Goal: Task Accomplishment & Management: Complete application form

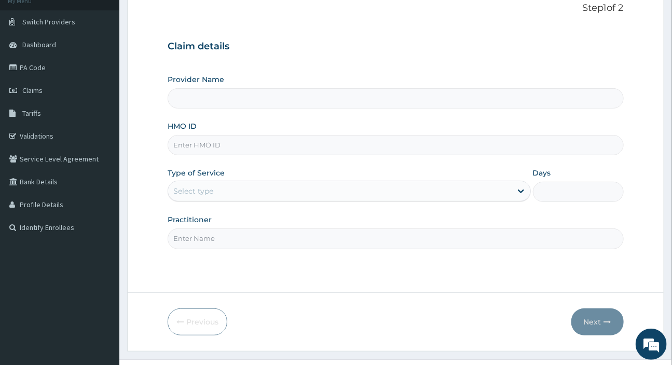
scroll to position [89, 0]
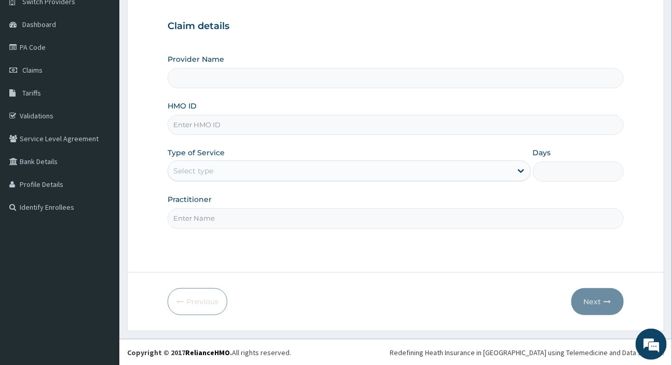
click at [187, 122] on input "HMO ID" at bounding box center [395, 125] width 455 height 20
paste input "LGQ/10048/A"
type input "LGQ/10048/A"
click at [237, 167] on div "Select type" at bounding box center [339, 170] width 343 height 17
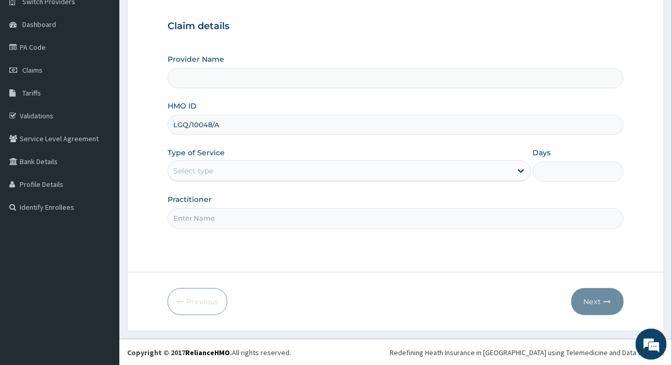
click at [237, 167] on div "Select type" at bounding box center [339, 170] width 343 height 17
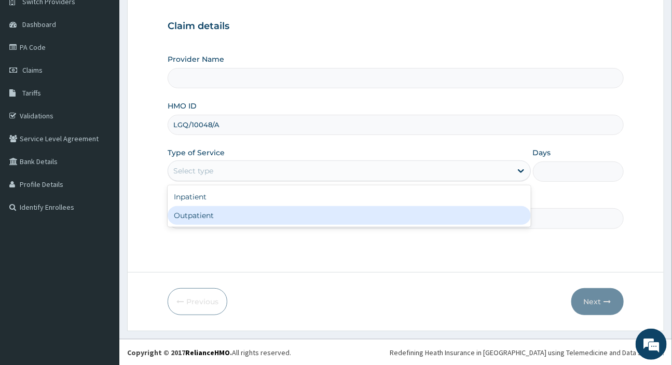
click at [221, 211] on div "Outpatient" at bounding box center [349, 215] width 363 height 19
type input "1"
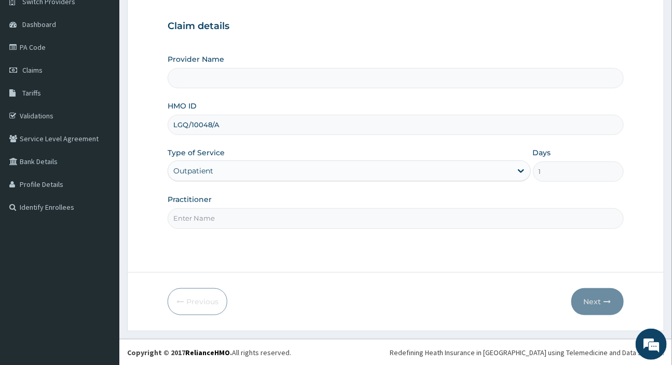
click at [213, 216] on input "Practitioner" at bounding box center [395, 218] width 455 height 20
type input "d"
type input "DR EMMA"
click at [583, 298] on button "Next" at bounding box center [597, 301] width 52 height 27
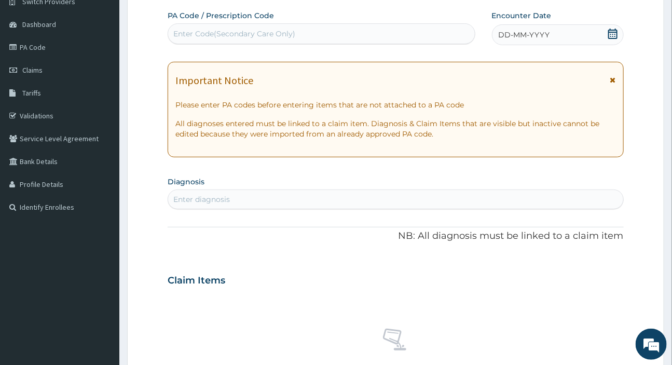
scroll to position [0, 0]
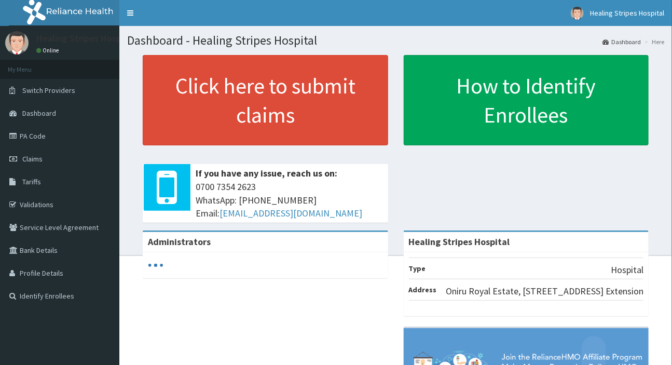
click at [39, 157] on span "Claims" at bounding box center [32, 158] width 20 height 9
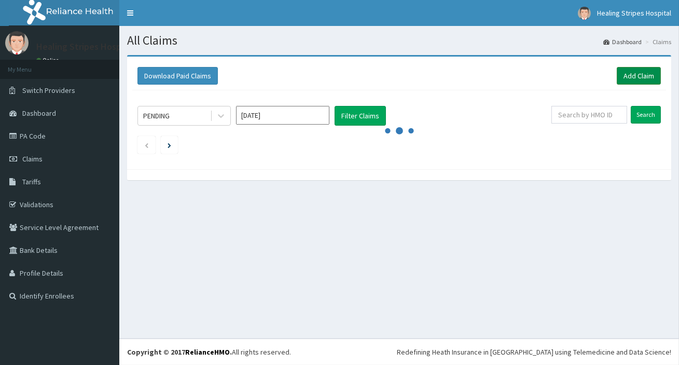
click at [628, 75] on link "Add Claim" at bounding box center [639, 76] width 44 height 18
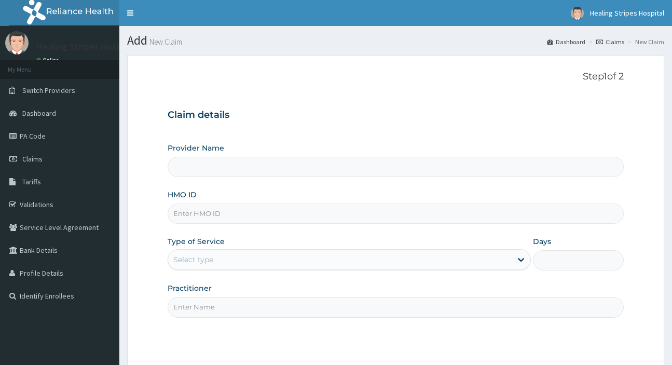
type input "LGQ/10048/A"
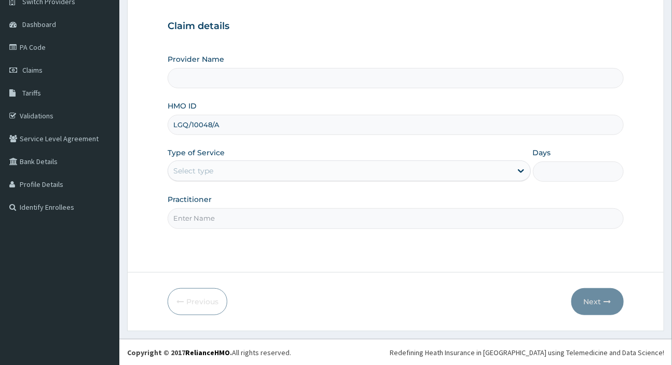
type input "Healing Stripes Hospital"
type input "LGQ/10048/A"
click at [190, 171] on div "Select type" at bounding box center [193, 170] width 40 height 10
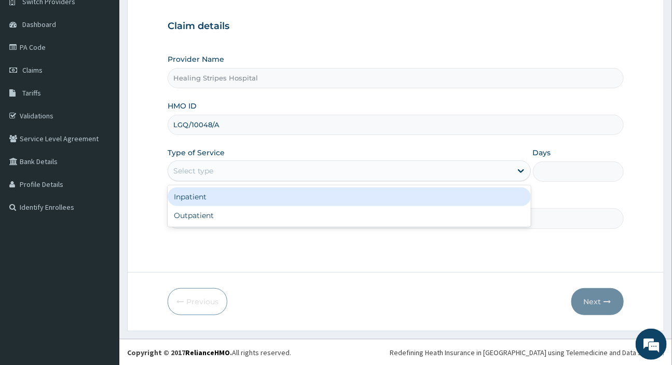
click at [198, 210] on div "Outpatient" at bounding box center [349, 215] width 363 height 19
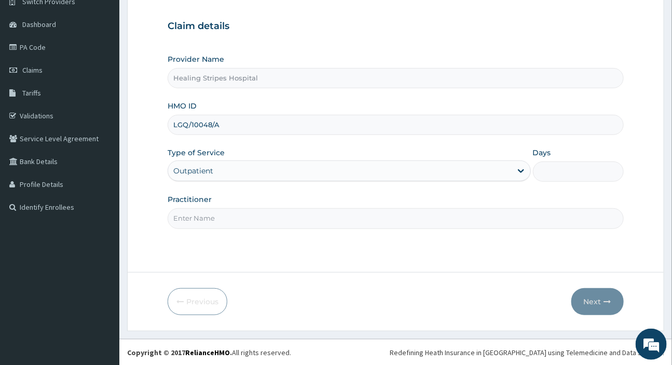
type input "1"
click at [198, 210] on input "Practitioner" at bounding box center [395, 218] width 455 height 20
type input "DR EMMA"
click at [608, 302] on icon "button" at bounding box center [607, 301] width 7 height 7
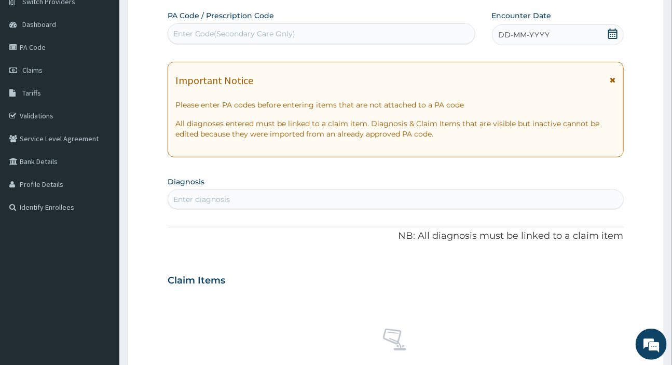
click at [312, 27] on div "Enter Code(Secondary Care Only)" at bounding box center [321, 33] width 306 height 17
paste input "PA/DEF928"
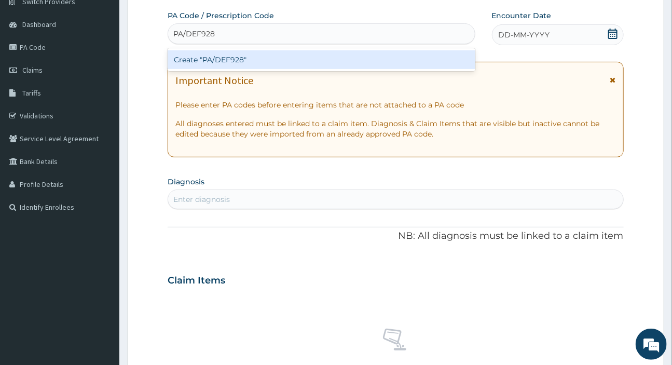
type input "PA/DEF928"
click at [319, 60] on div "Create "PA/DEF928"" at bounding box center [321, 59] width 307 height 19
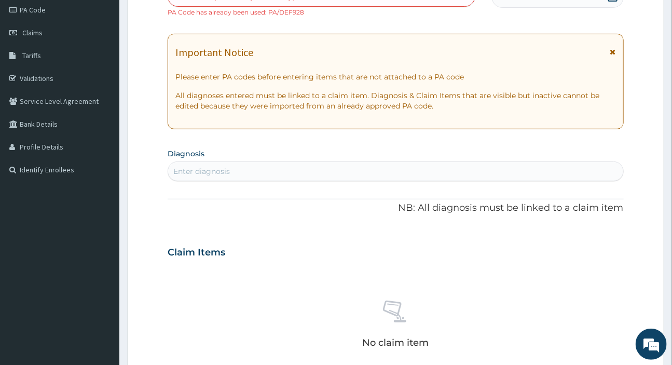
scroll to position [141, 0]
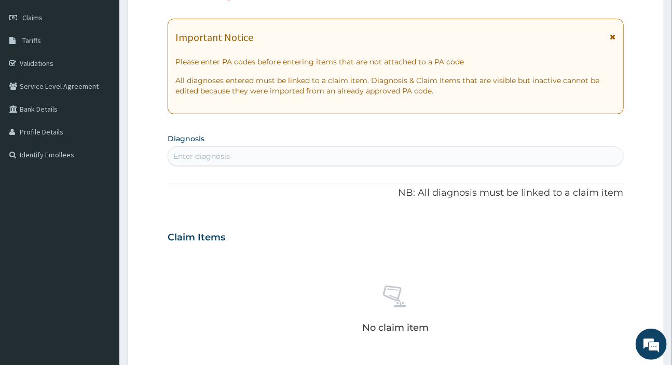
click at [214, 148] on div "Enter diagnosis" at bounding box center [395, 156] width 454 height 17
type input "P"
type input "R"
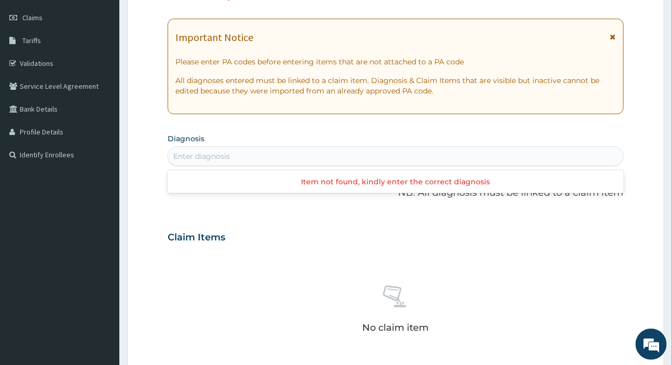
type input "G"
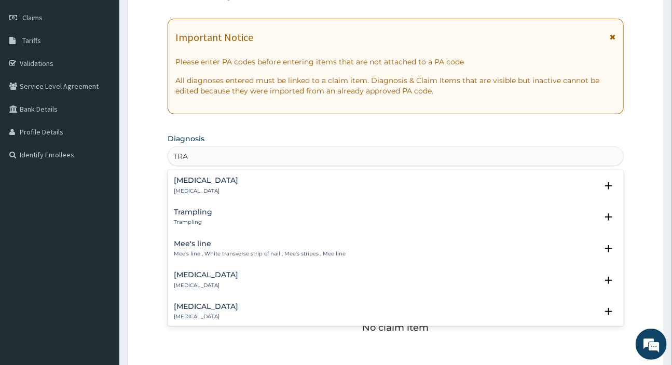
type input "TRAF"
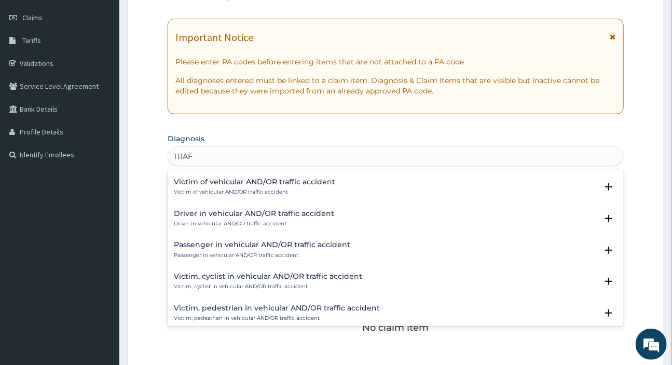
scroll to position [172, 0]
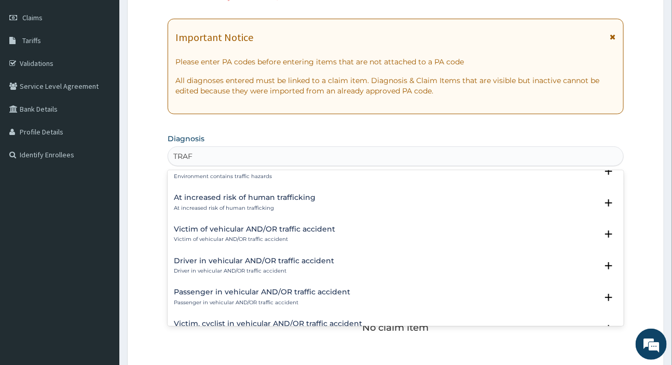
click at [248, 230] on h4 "Victim of vehicular AND/OR traffic accident" at bounding box center [254, 229] width 161 height 8
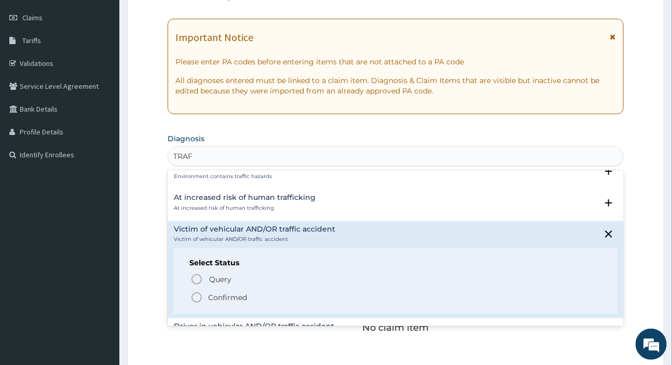
click at [208, 295] on p "Confirmed" at bounding box center [227, 297] width 39 height 10
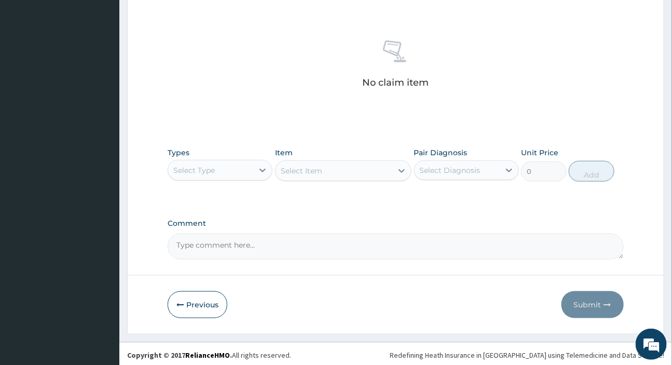
scroll to position [392, 0]
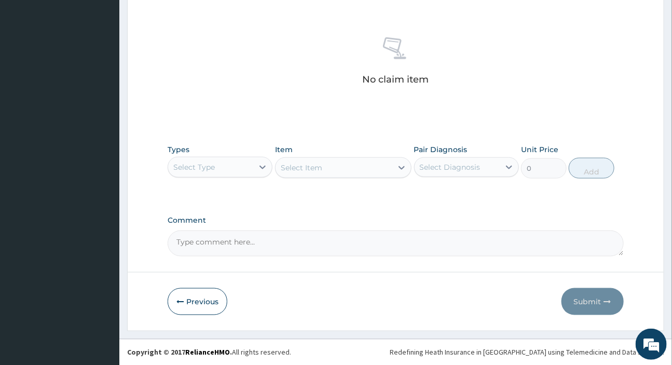
click at [205, 163] on div "Select Type" at bounding box center [193, 167] width 41 height 10
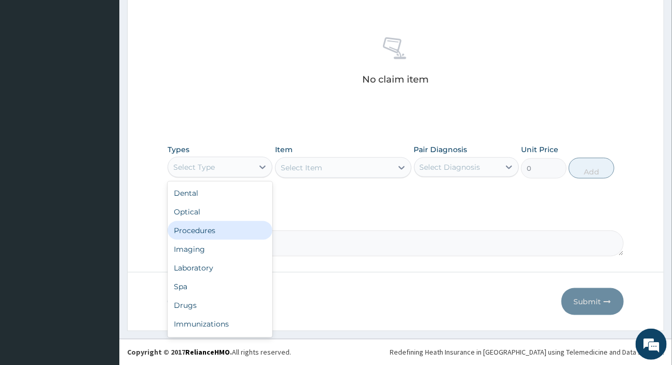
click at [189, 229] on div "Procedures" at bounding box center [220, 230] width 105 height 19
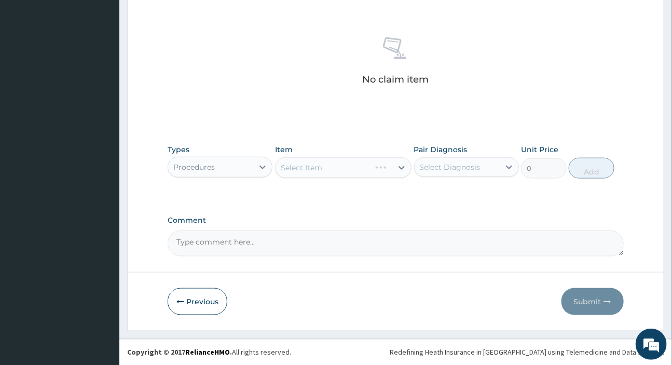
click at [467, 166] on div "Select Diagnosis" at bounding box center [450, 167] width 61 height 10
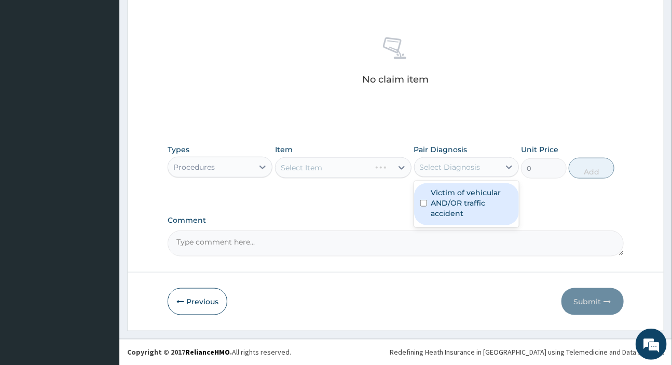
click at [462, 190] on label "Victim of vehicular AND/OR traffic accident" at bounding box center [471, 202] width 81 height 31
checkbox input "true"
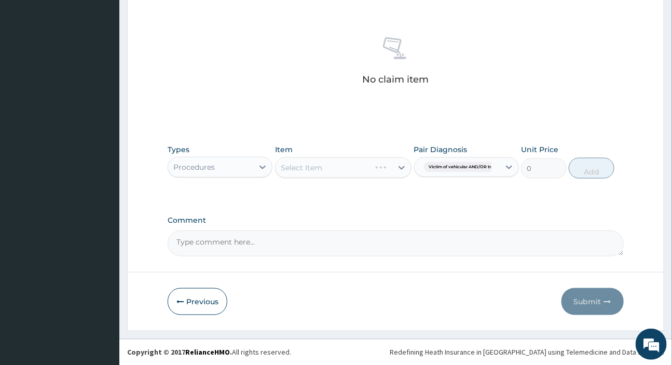
click at [349, 169] on div "Select Item" at bounding box center [343, 167] width 136 height 21
click at [357, 163] on div "Select Item" at bounding box center [343, 167] width 136 height 21
click at [357, 163] on div "Select Item" at bounding box center [333, 167] width 117 height 17
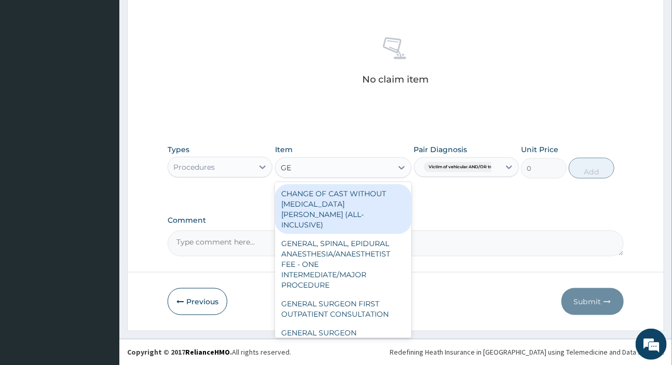
type input "G"
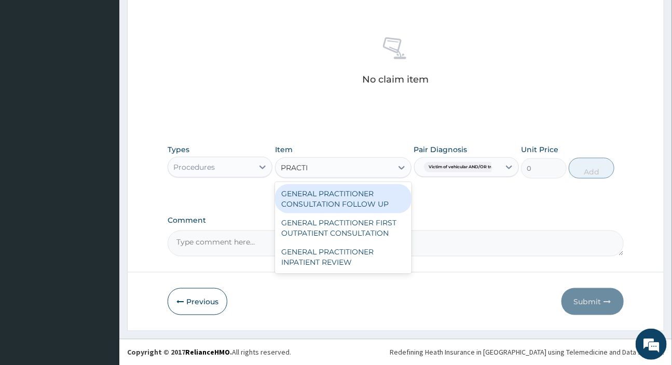
type input "PRACTIT"
click at [338, 202] on div "GENERAL PRACTITIONER CONSULTATION FOLLOW UP" at bounding box center [343, 198] width 136 height 29
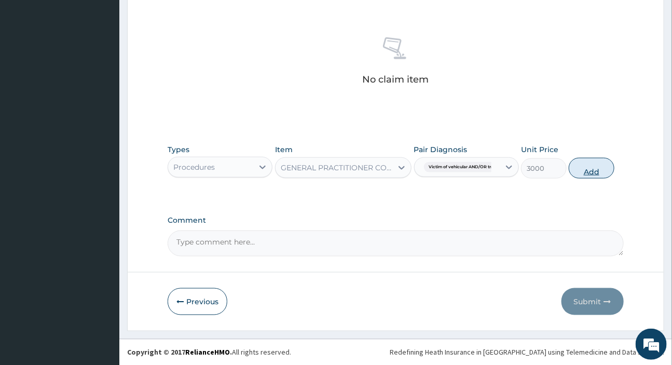
click at [578, 167] on button "Add" at bounding box center [592, 168] width 46 height 21
type input "0"
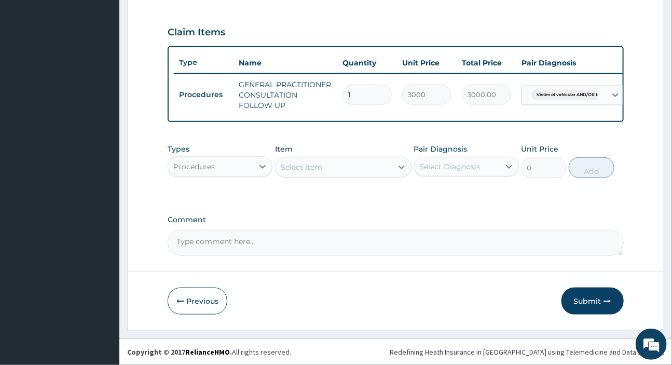
scroll to position [355, 0]
click at [321, 167] on div "Select Item" at bounding box center [301, 167] width 41 height 10
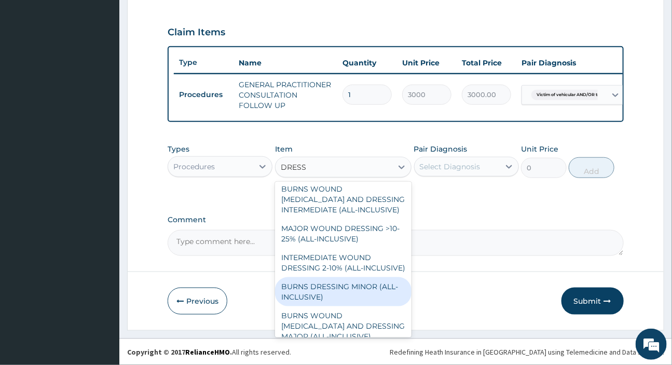
scroll to position [57, 0]
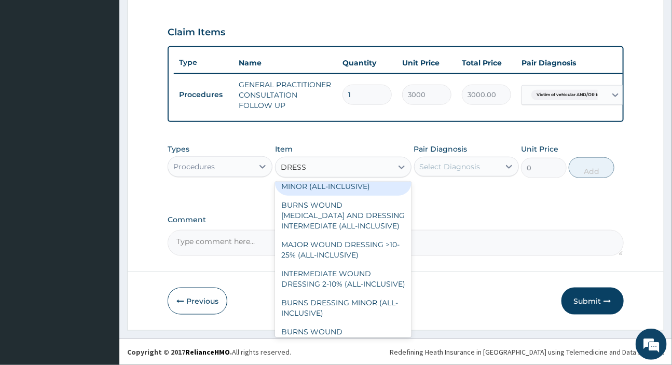
type input "DRESS"
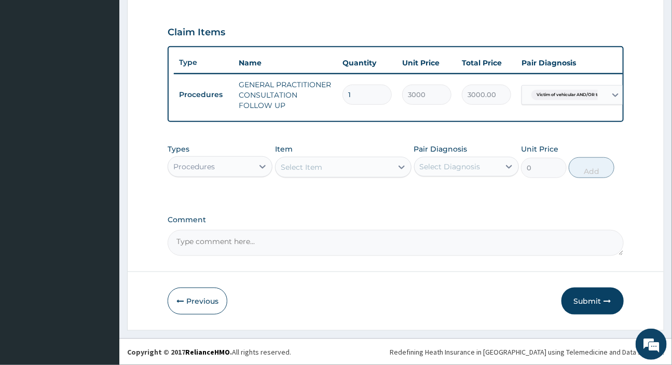
click at [303, 170] on div "Select Item" at bounding box center [301, 167] width 41 height 10
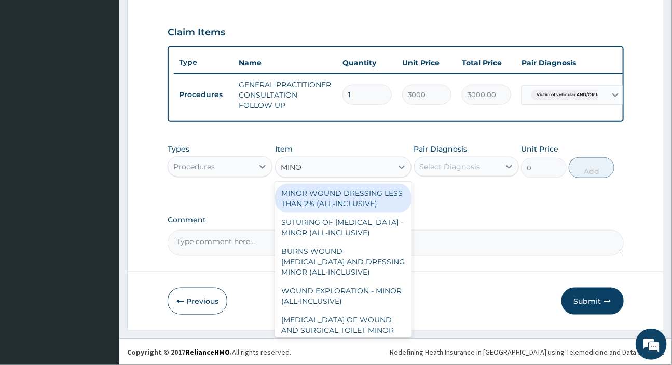
type input "MINOR"
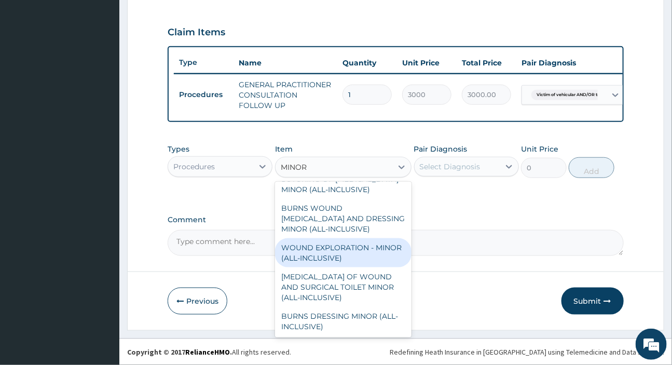
scroll to position [0, 0]
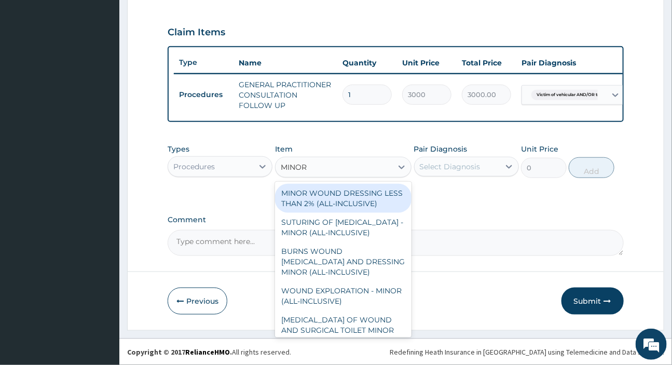
click at [302, 197] on div "MINOR WOUND DRESSING LESS THAN 2% (ALL-INCLUSIVE)" at bounding box center [343, 198] width 136 height 29
type input "3000"
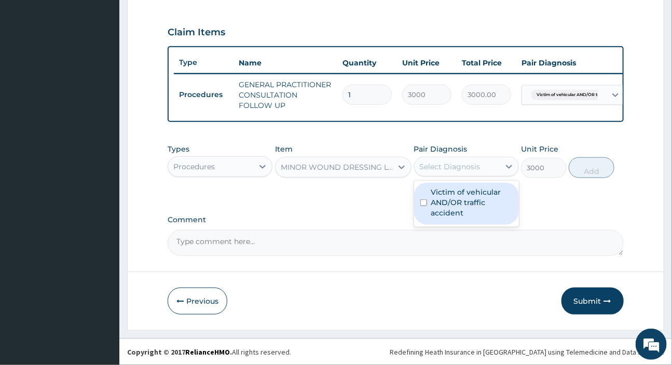
click at [455, 164] on div "Select Diagnosis" at bounding box center [450, 166] width 61 height 10
click at [451, 196] on label "Victim of vehicular AND/OR traffic accident" at bounding box center [471, 202] width 81 height 31
checkbox input "true"
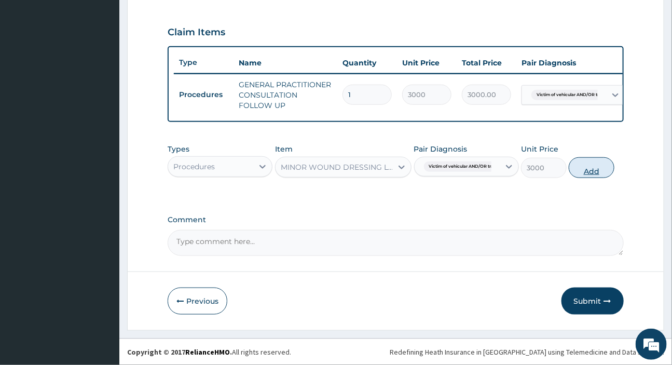
click at [598, 168] on button "Add" at bounding box center [592, 167] width 46 height 21
type input "0"
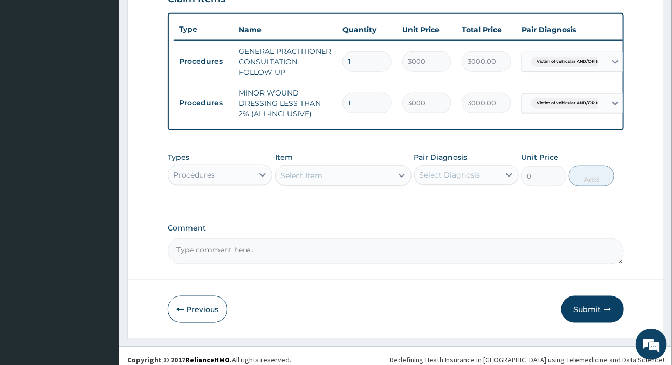
scroll to position [397, 0]
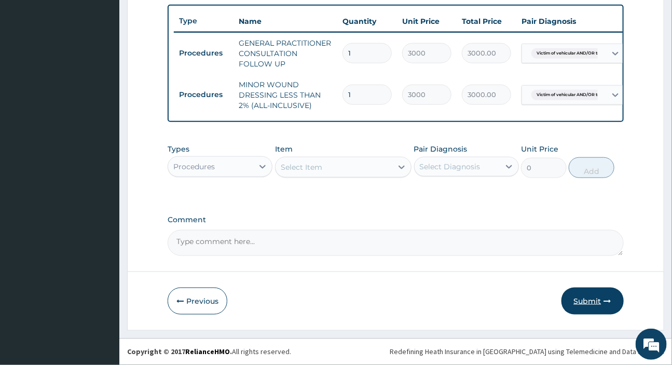
click at [591, 300] on button "Submit" at bounding box center [592, 300] width 62 height 27
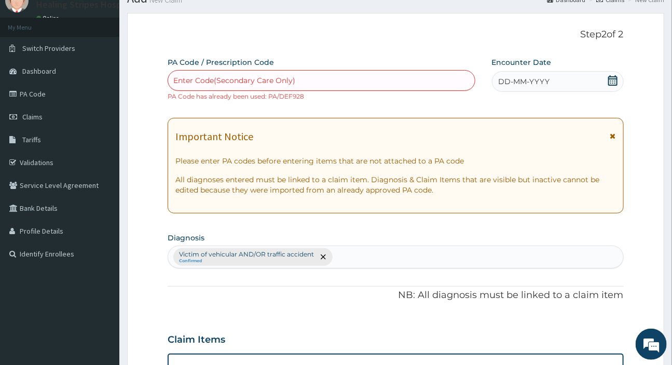
scroll to position [0, 0]
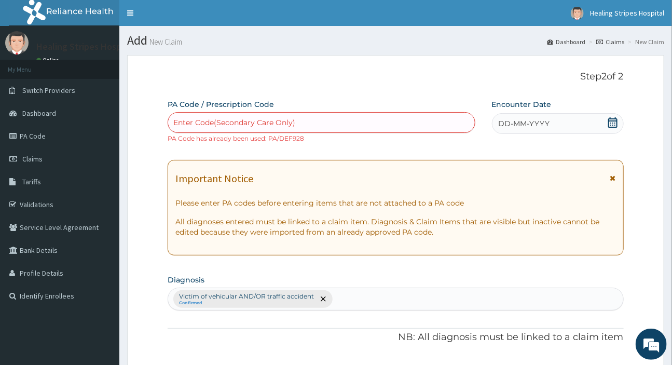
click at [528, 126] on span "DD-MM-YYYY" at bounding box center [524, 123] width 51 height 10
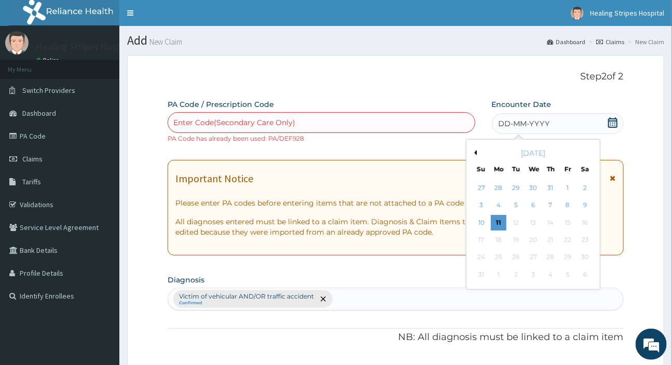
click at [475, 151] on button "Previous Month" at bounding box center [474, 152] width 5 height 5
click at [517, 220] on div "15" at bounding box center [516, 223] width 16 height 16
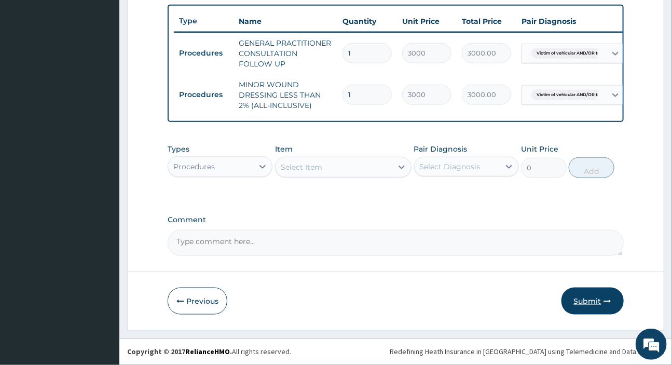
click at [594, 294] on button "Submit" at bounding box center [592, 300] width 62 height 27
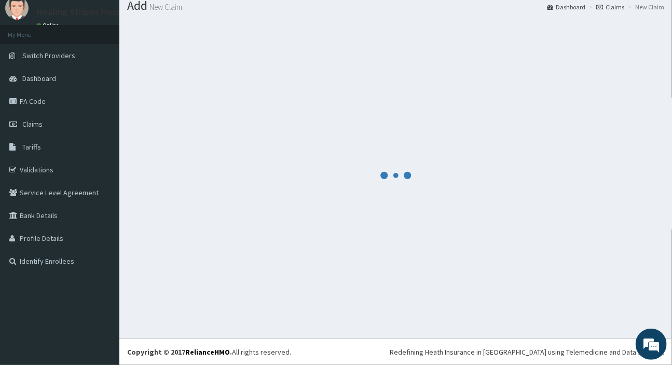
scroll to position [388, 0]
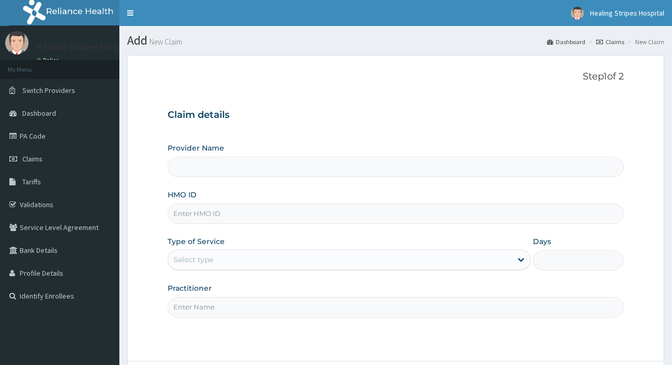
click at [27, 154] on span "Claims" at bounding box center [32, 158] width 20 height 9
type input "Healing Stripes Hospital"
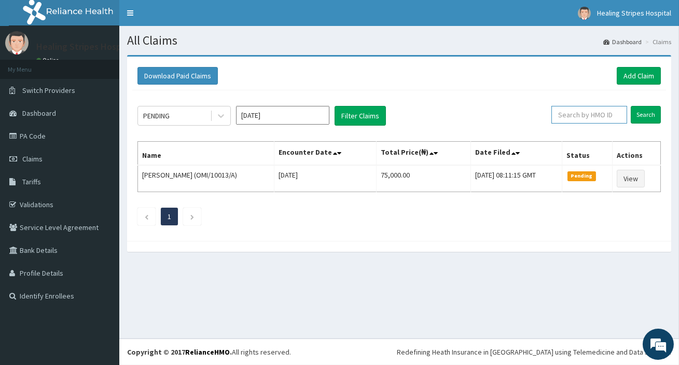
click at [612, 114] on input "text" at bounding box center [589, 115] width 76 height 18
paste input "PA/DEF928"
type input "PA/DEF928"
click at [638, 116] on input "Search" at bounding box center [646, 115] width 30 height 18
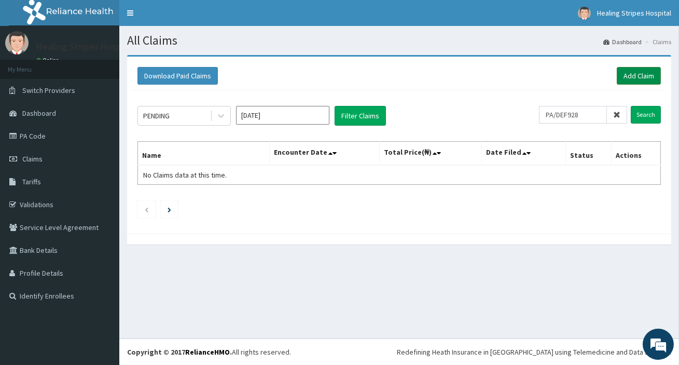
click at [622, 74] on link "Add Claim" at bounding box center [639, 76] width 44 height 18
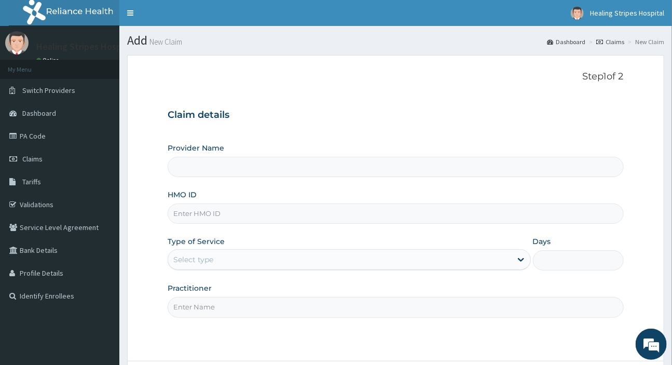
type input "Healing Stripes Hospital"
click at [44, 157] on link "Claims" at bounding box center [59, 158] width 119 height 23
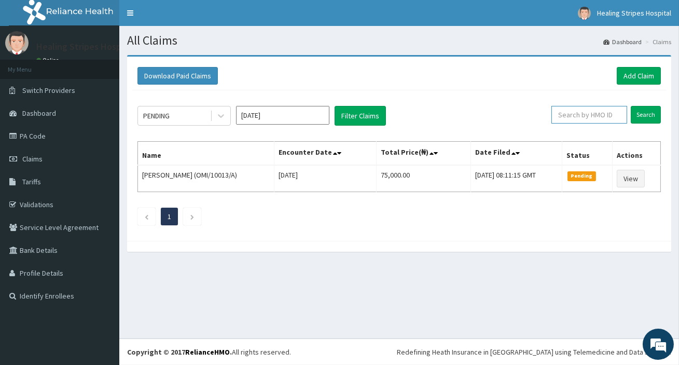
click at [612, 114] on input "text" at bounding box center [589, 115] width 76 height 18
type input "K"
type input "LGQ/10048/A"
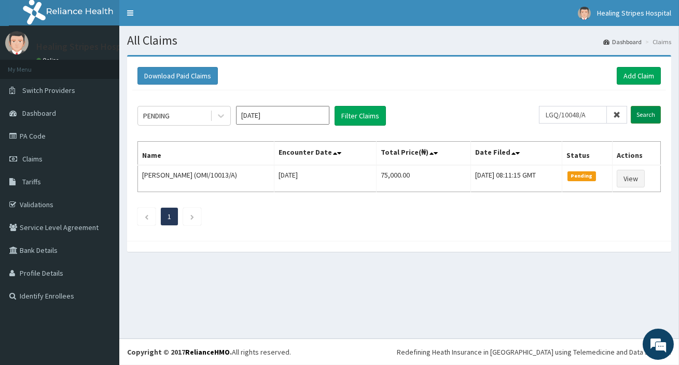
click at [643, 112] on input "Search" at bounding box center [646, 115] width 30 height 18
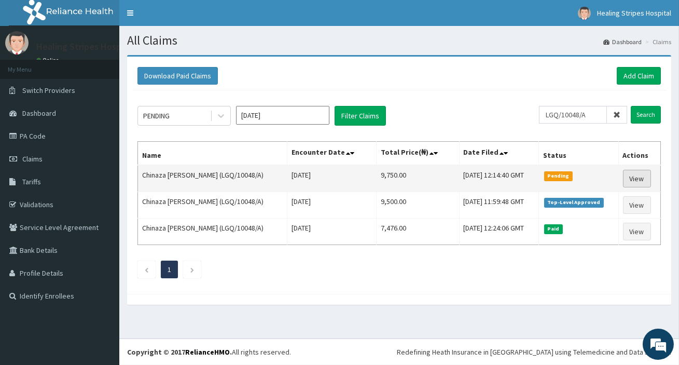
click at [639, 179] on link "View" at bounding box center [637, 179] width 28 height 18
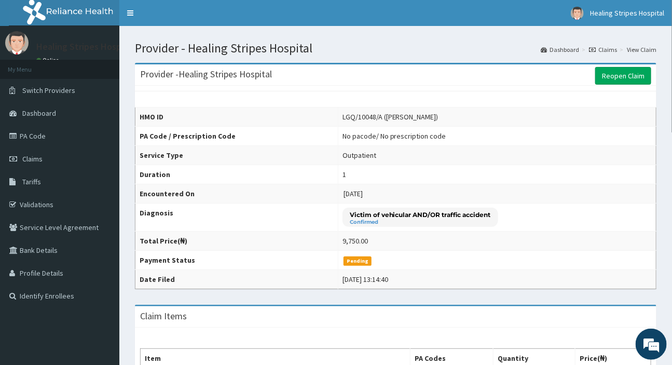
click at [338, 112] on td "LGQ/10048/A ([PERSON_NAME])" at bounding box center [497, 116] width 318 height 19
drag, startPoint x: 335, startPoint y: 117, endPoint x: 371, endPoint y: 119, distance: 36.4
click at [371, 119] on td "LGQ/10048/A ([PERSON_NAME])" at bounding box center [497, 116] width 318 height 19
copy div "LGQ/10048/A"
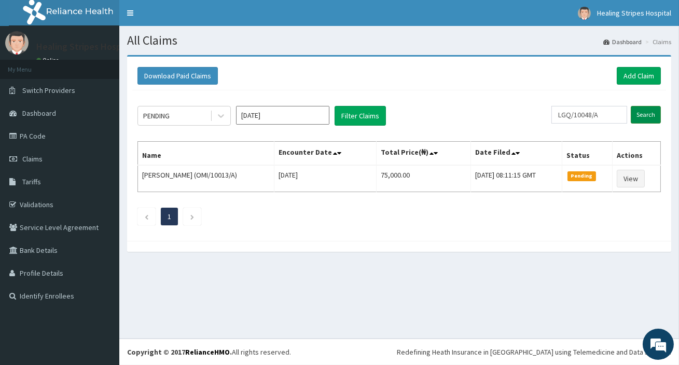
click at [652, 110] on input "Search" at bounding box center [646, 115] width 30 height 18
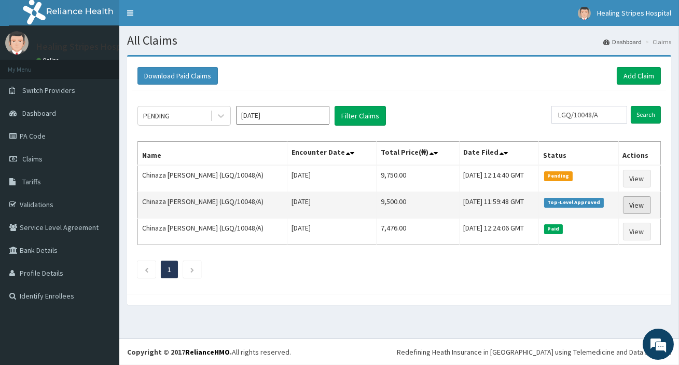
click at [631, 205] on link "View" at bounding box center [637, 205] width 28 height 18
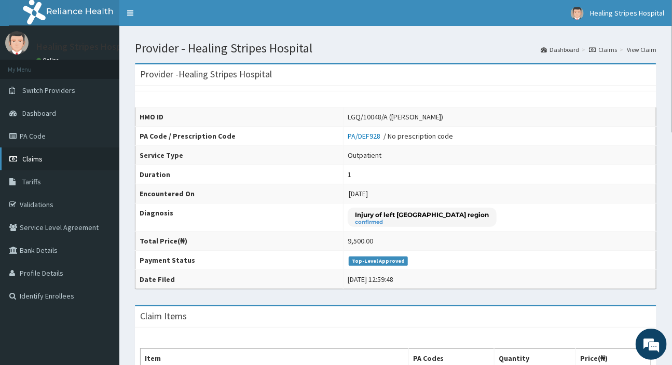
click at [26, 156] on span "Claims" at bounding box center [32, 158] width 20 height 9
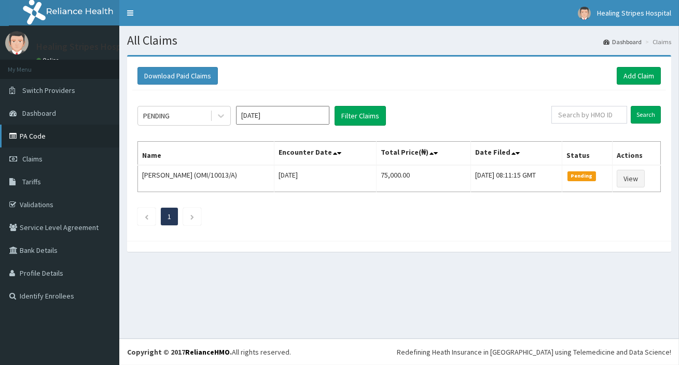
click at [49, 138] on link "PA Code" at bounding box center [59, 135] width 119 height 23
click at [651, 78] on link "Add Claim" at bounding box center [639, 76] width 44 height 18
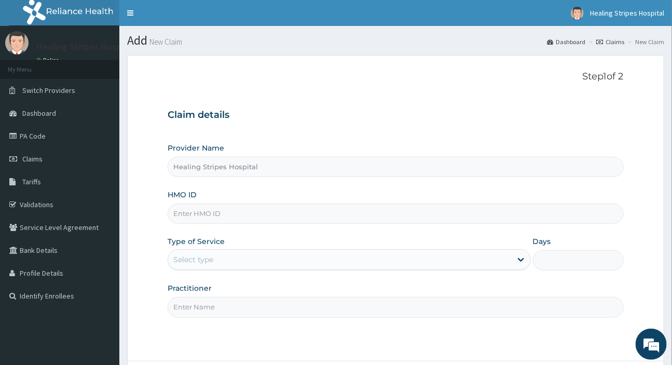
click at [215, 215] on input "HMO ID" at bounding box center [395, 213] width 455 height 20
paste input "MHG/10188/A"
type input "MHG/10188/A"
